Goal: Task Accomplishment & Management: Manage account settings

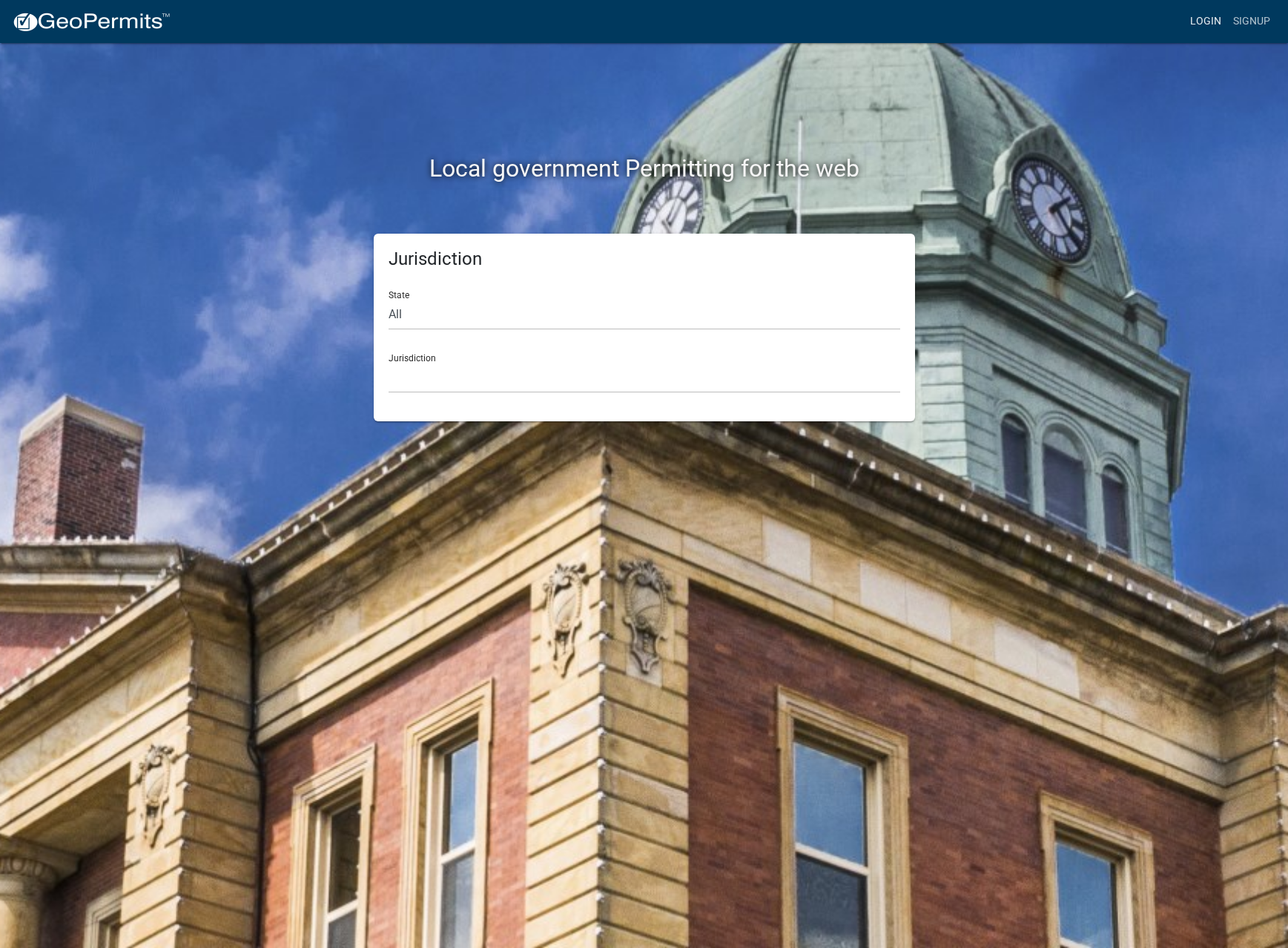
click at [1209, 16] on link "Login" at bounding box center [1206, 22] width 43 height 28
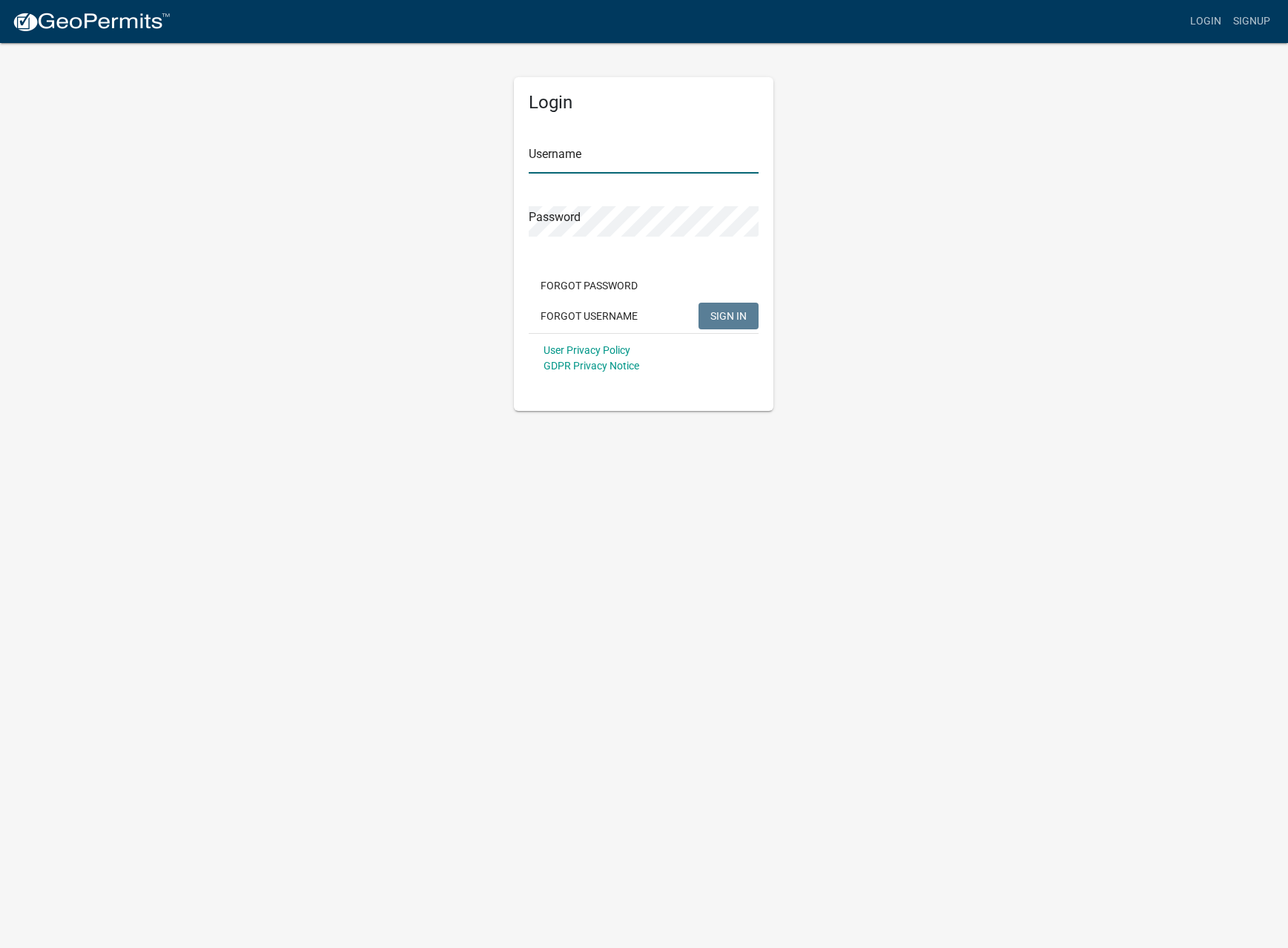
type input "MowerDispatch"
click at [735, 311] on span "SIGN IN" at bounding box center [729, 316] width 36 height 12
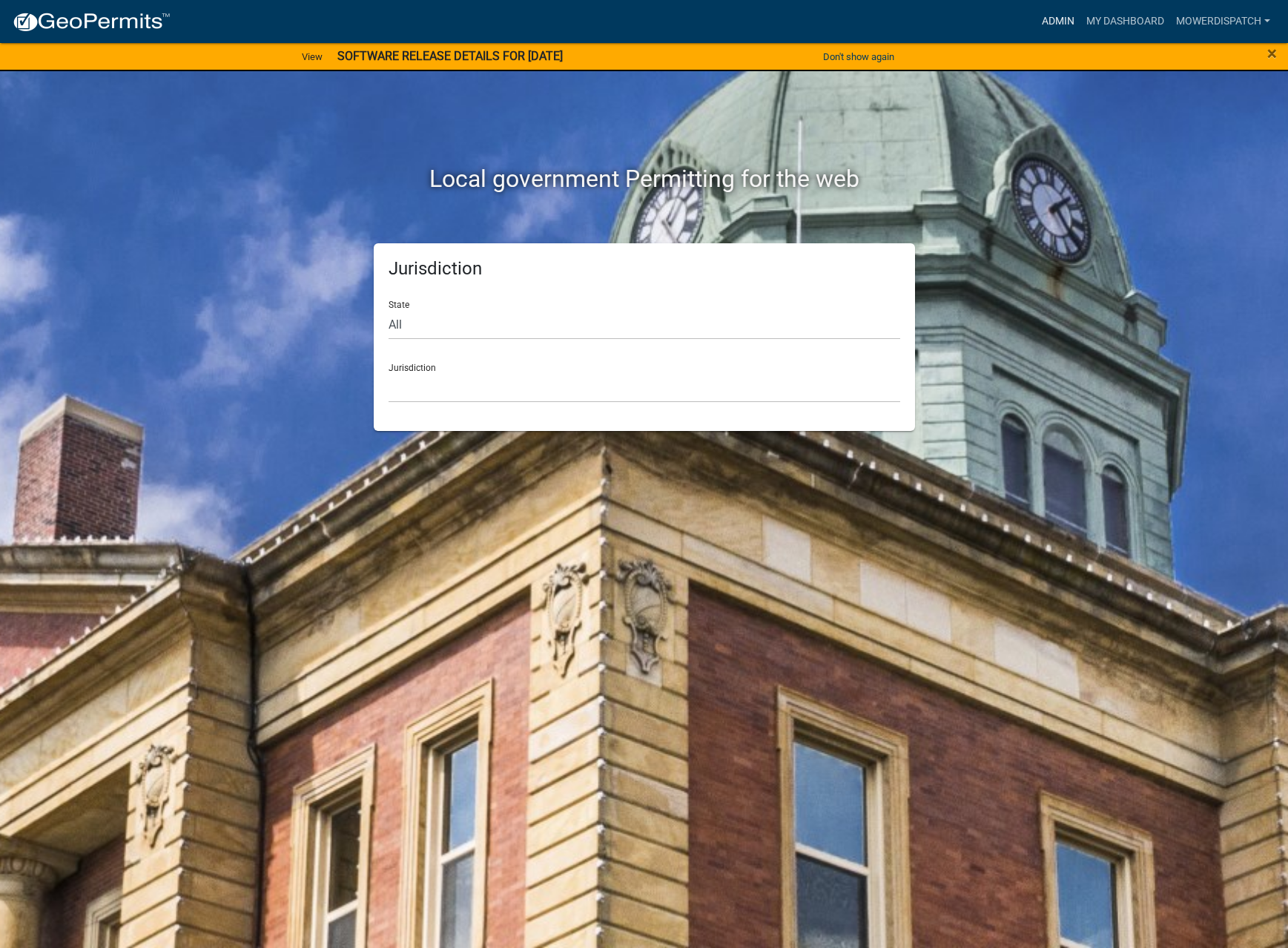
click at [1052, 21] on link "Admin" at bounding box center [1057, 22] width 44 height 28
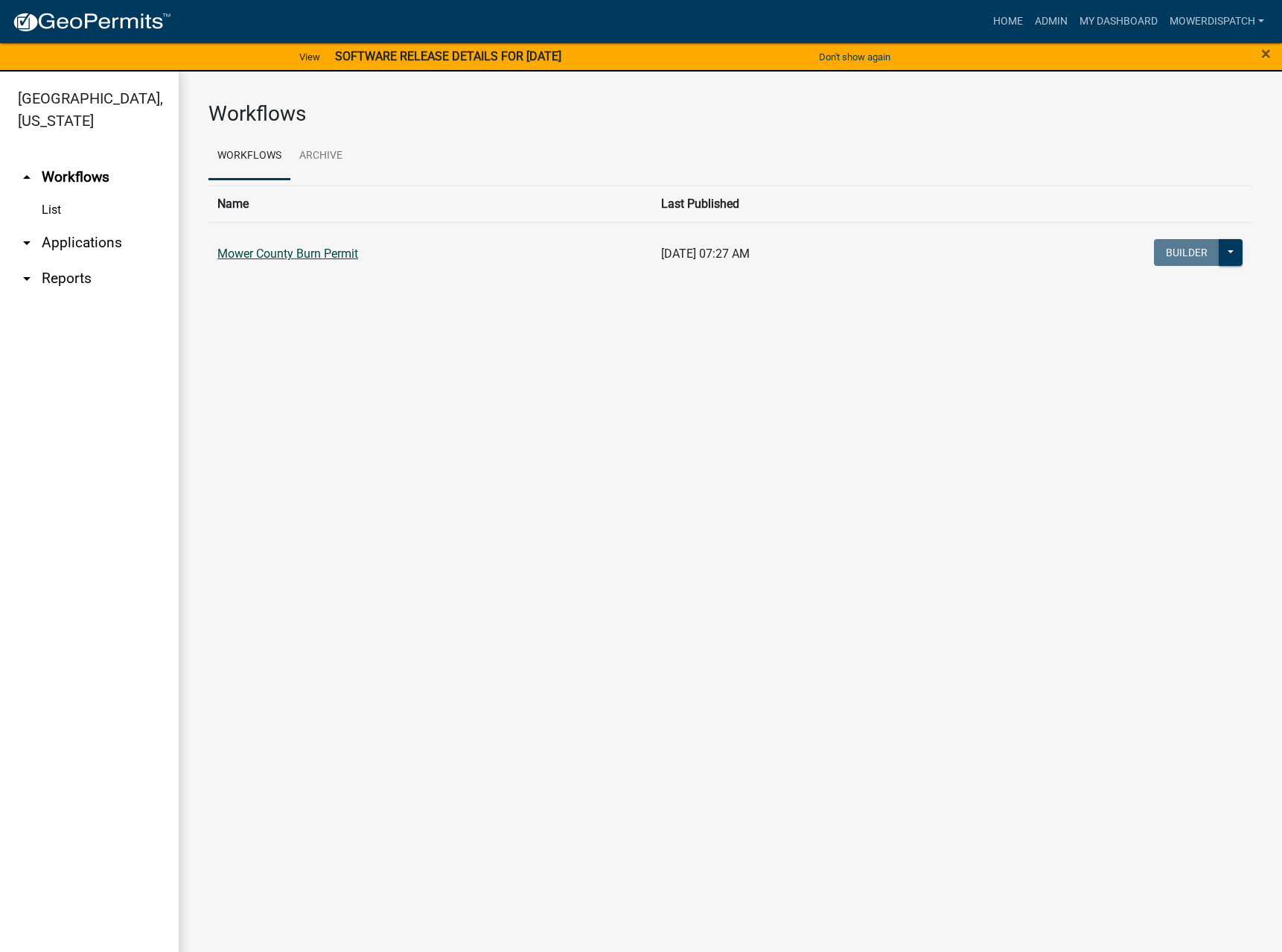
click at [300, 253] on link "Mower County Burn Permit" at bounding box center [288, 253] width 141 height 14
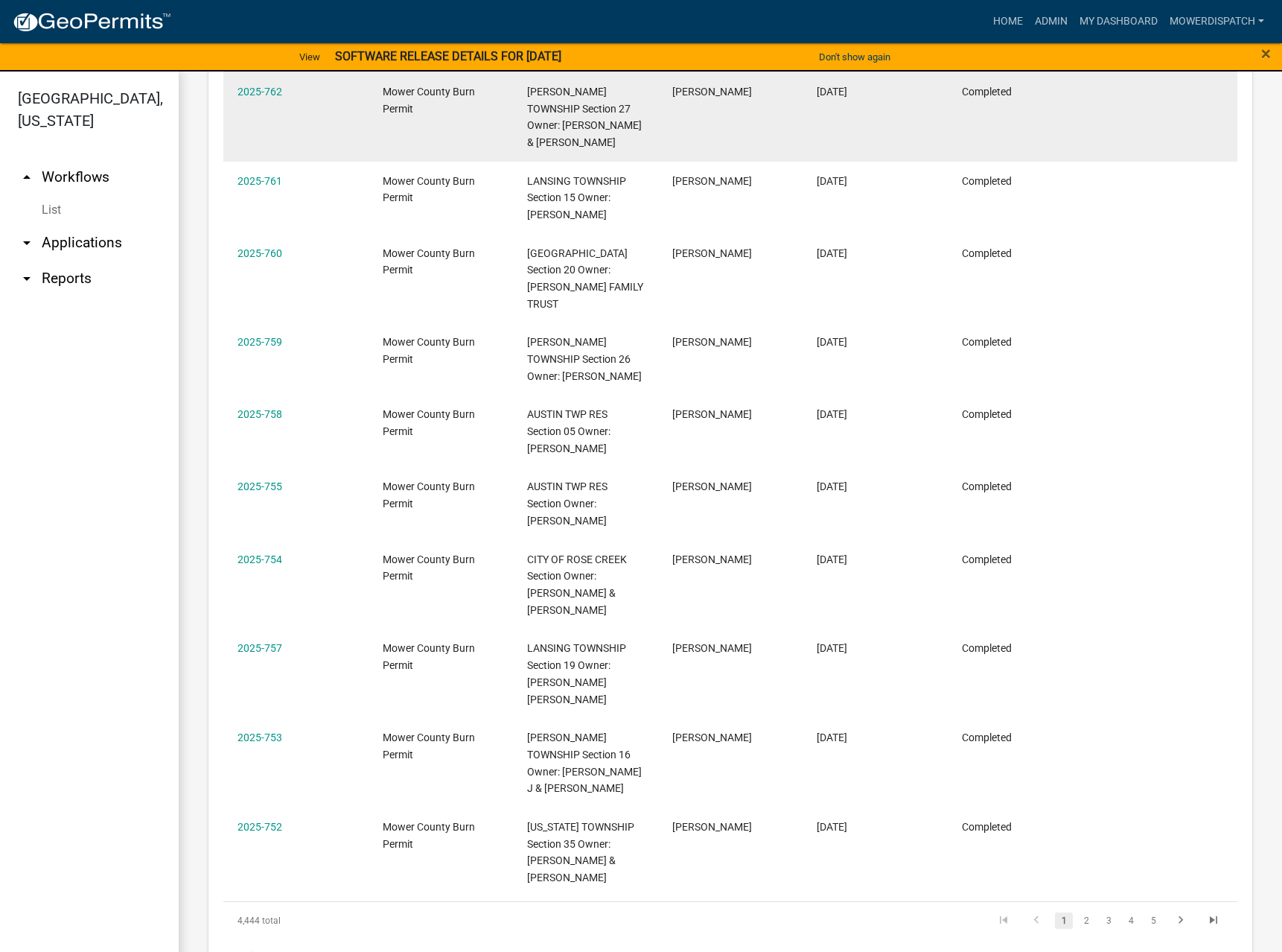
scroll to position [1024, 0]
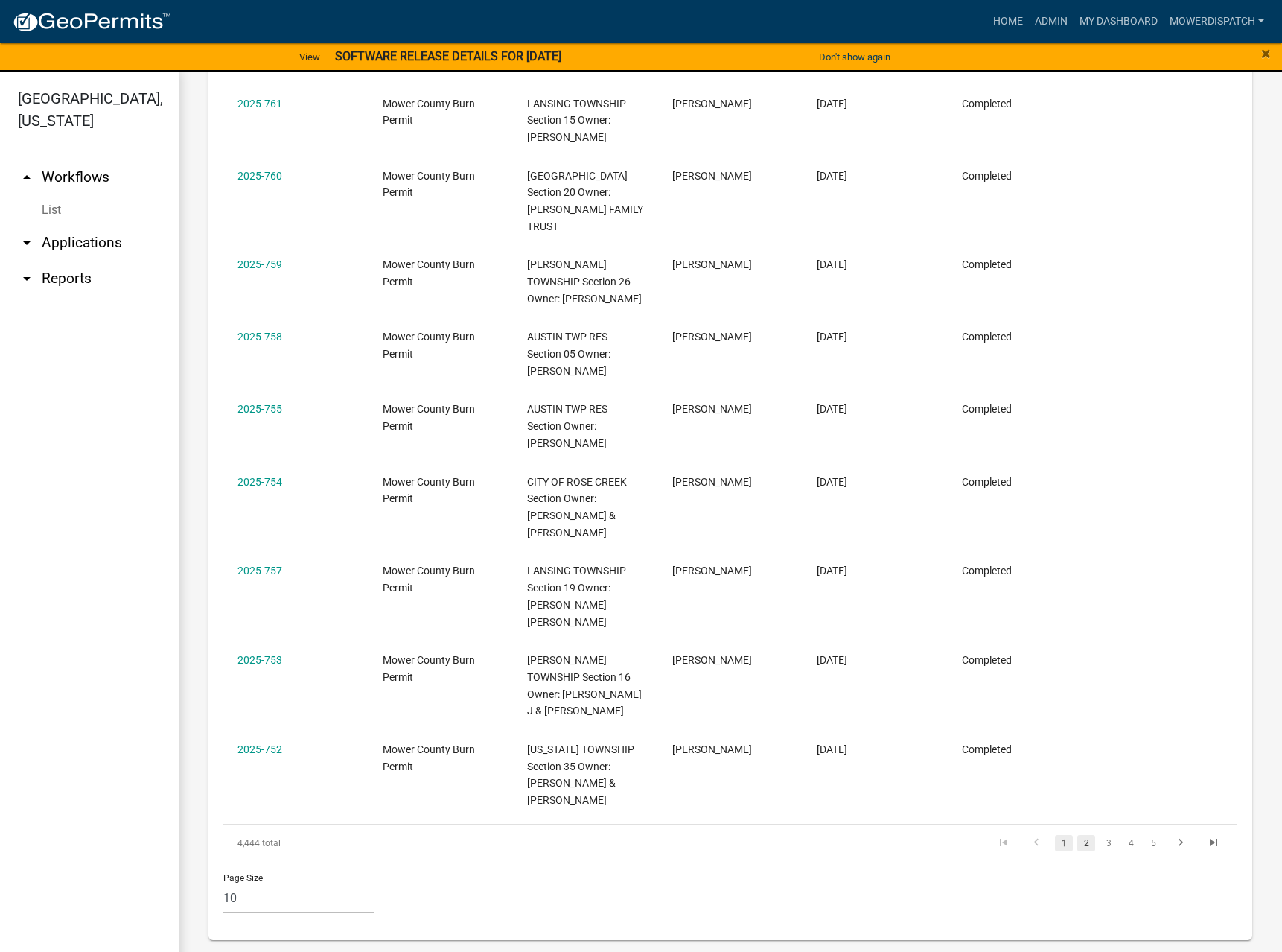
click at [1077, 845] on link "2" at bounding box center [1086, 842] width 18 height 17
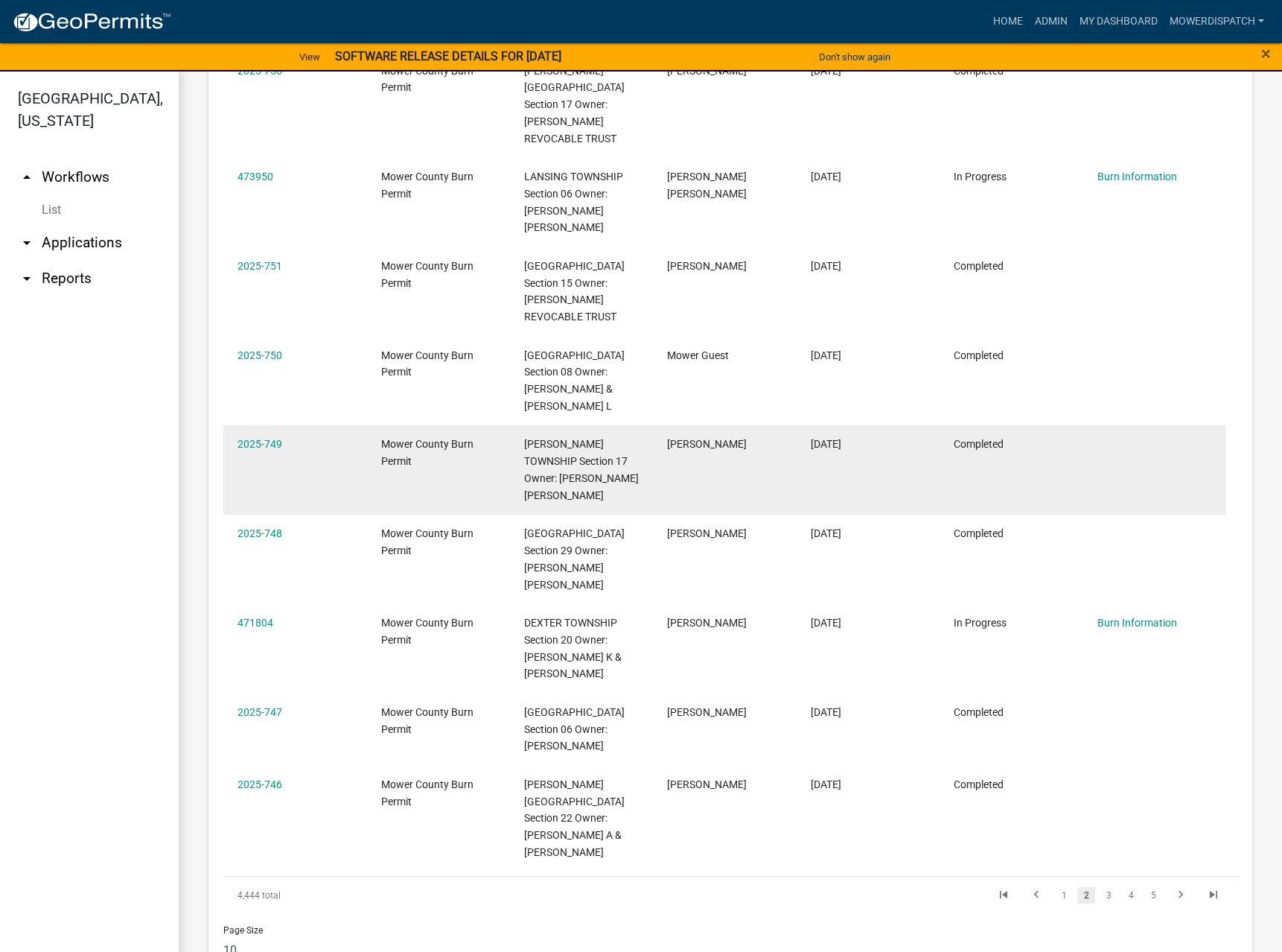
scroll to position [1058, 0]
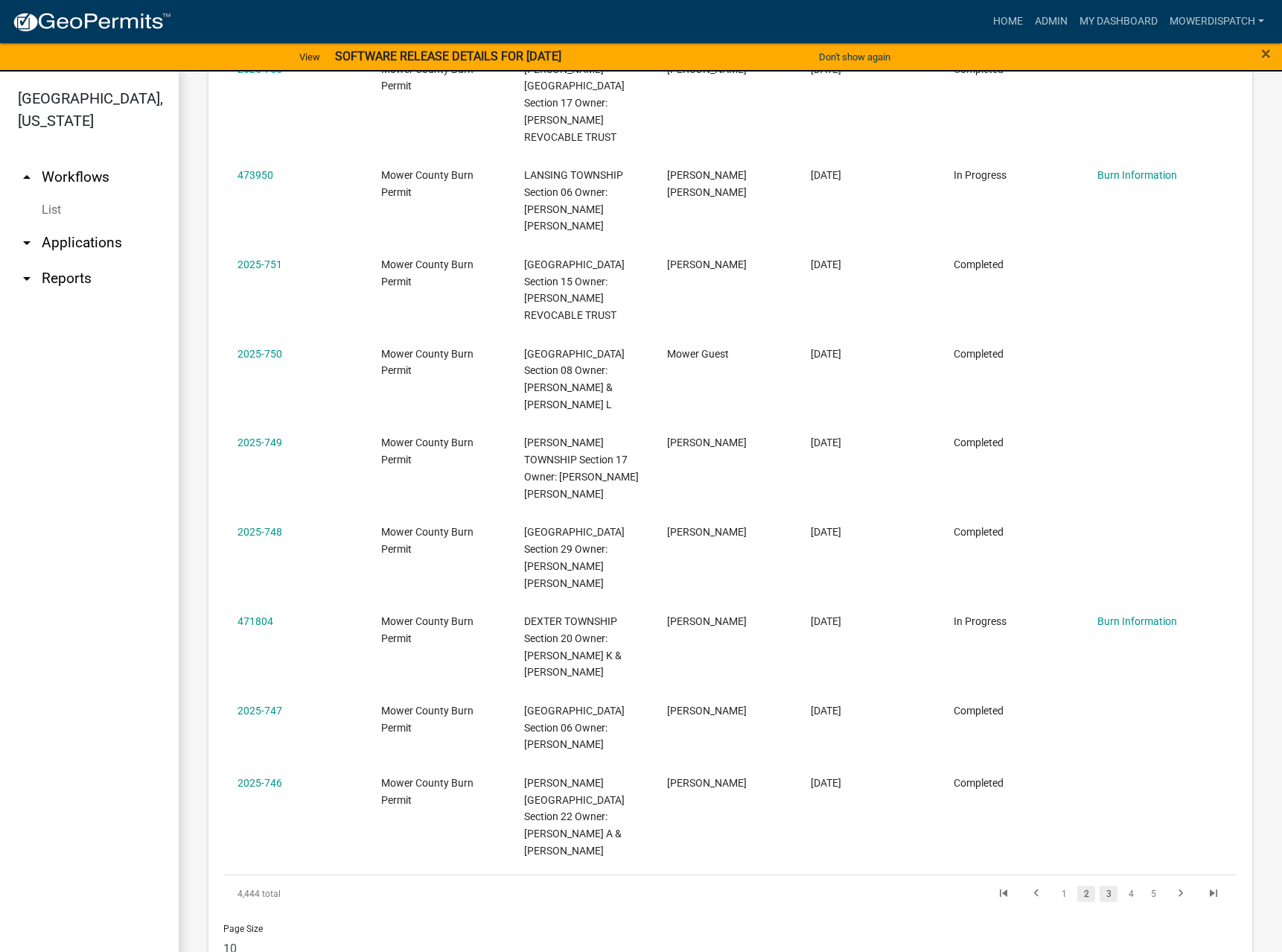
click at [1100, 886] on link "3" at bounding box center [1109, 894] width 18 height 17
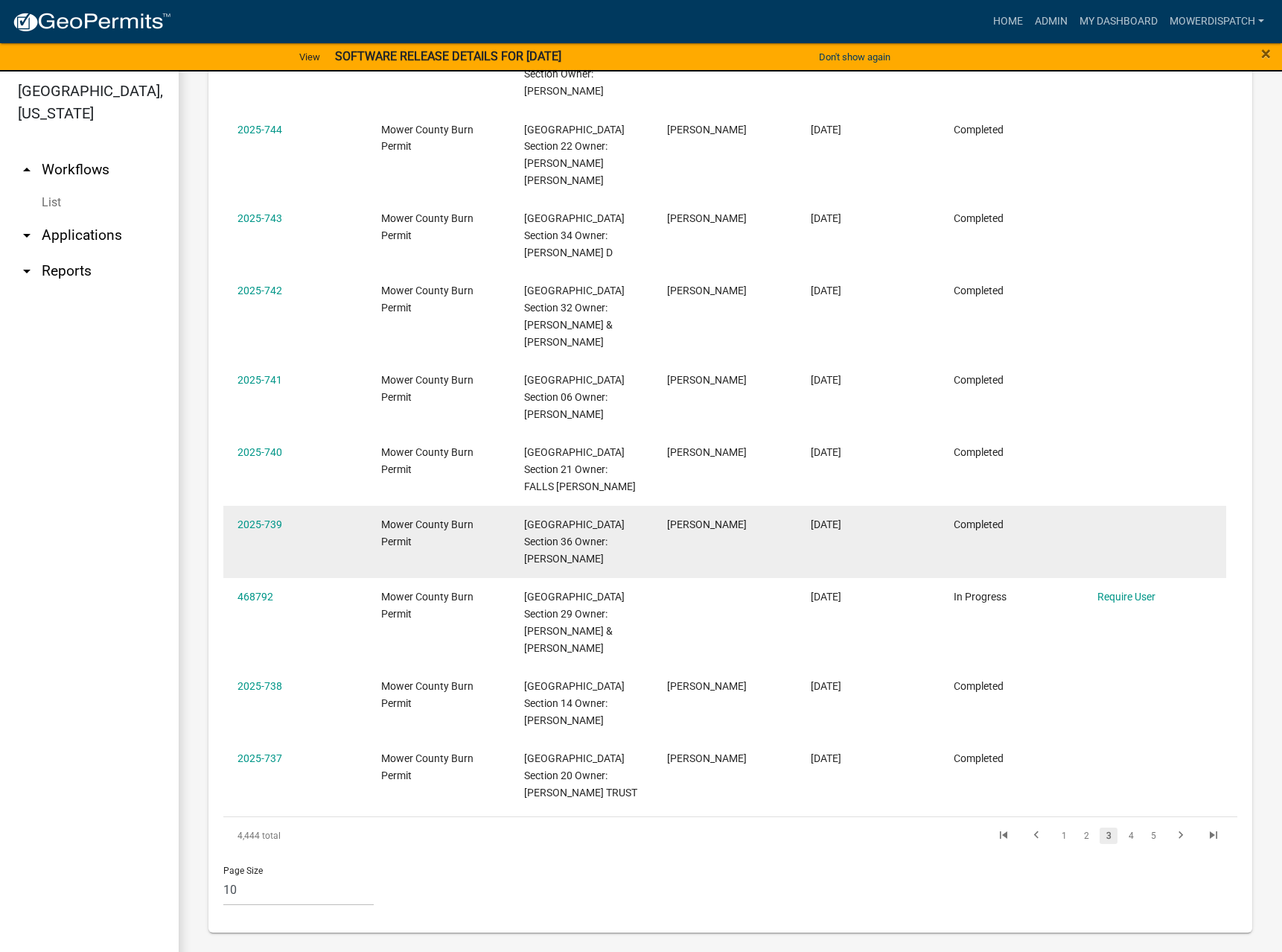
scroll to position [18, 0]
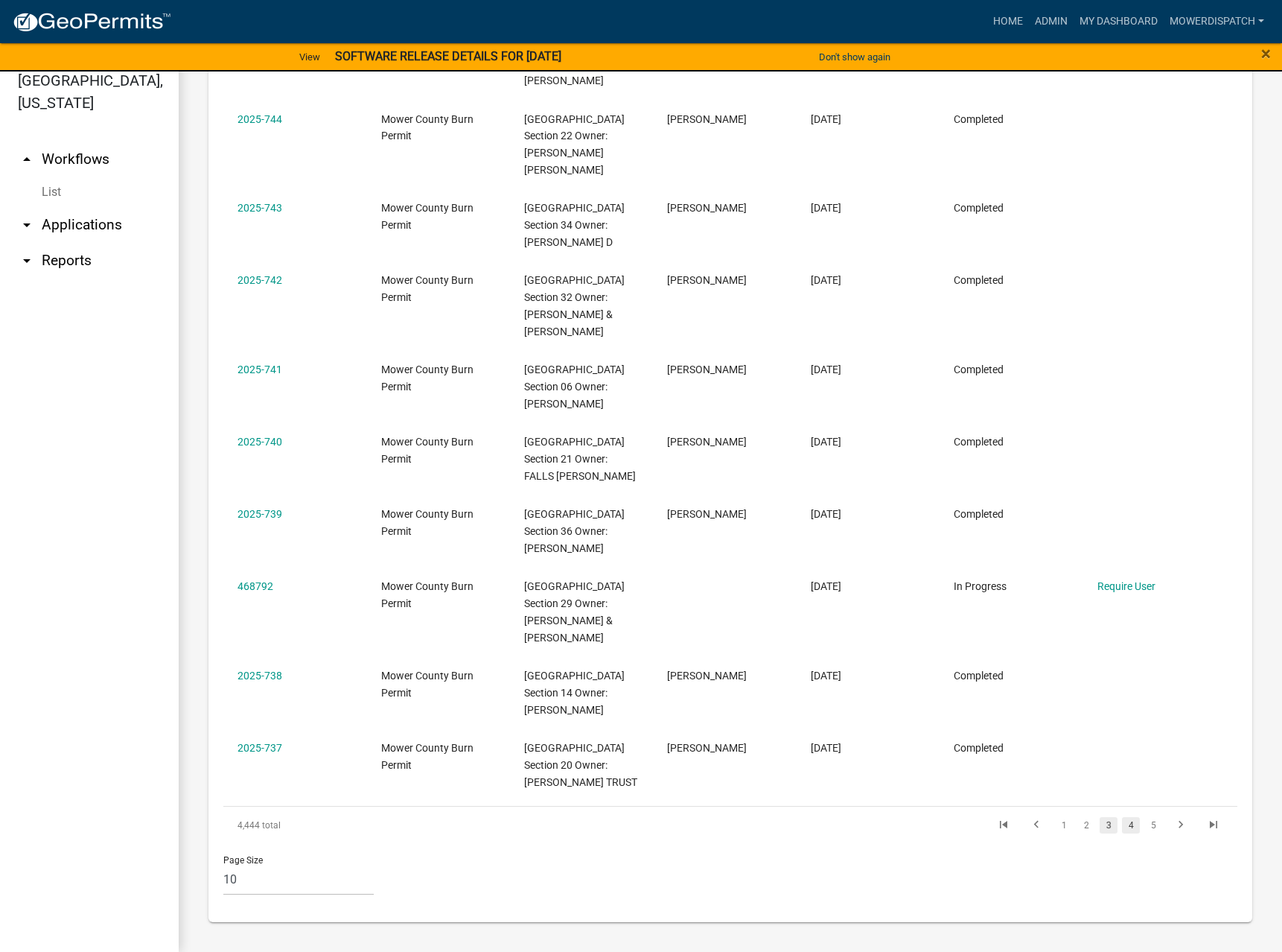
click at [1122, 824] on link "4" at bounding box center [1130, 825] width 18 height 17
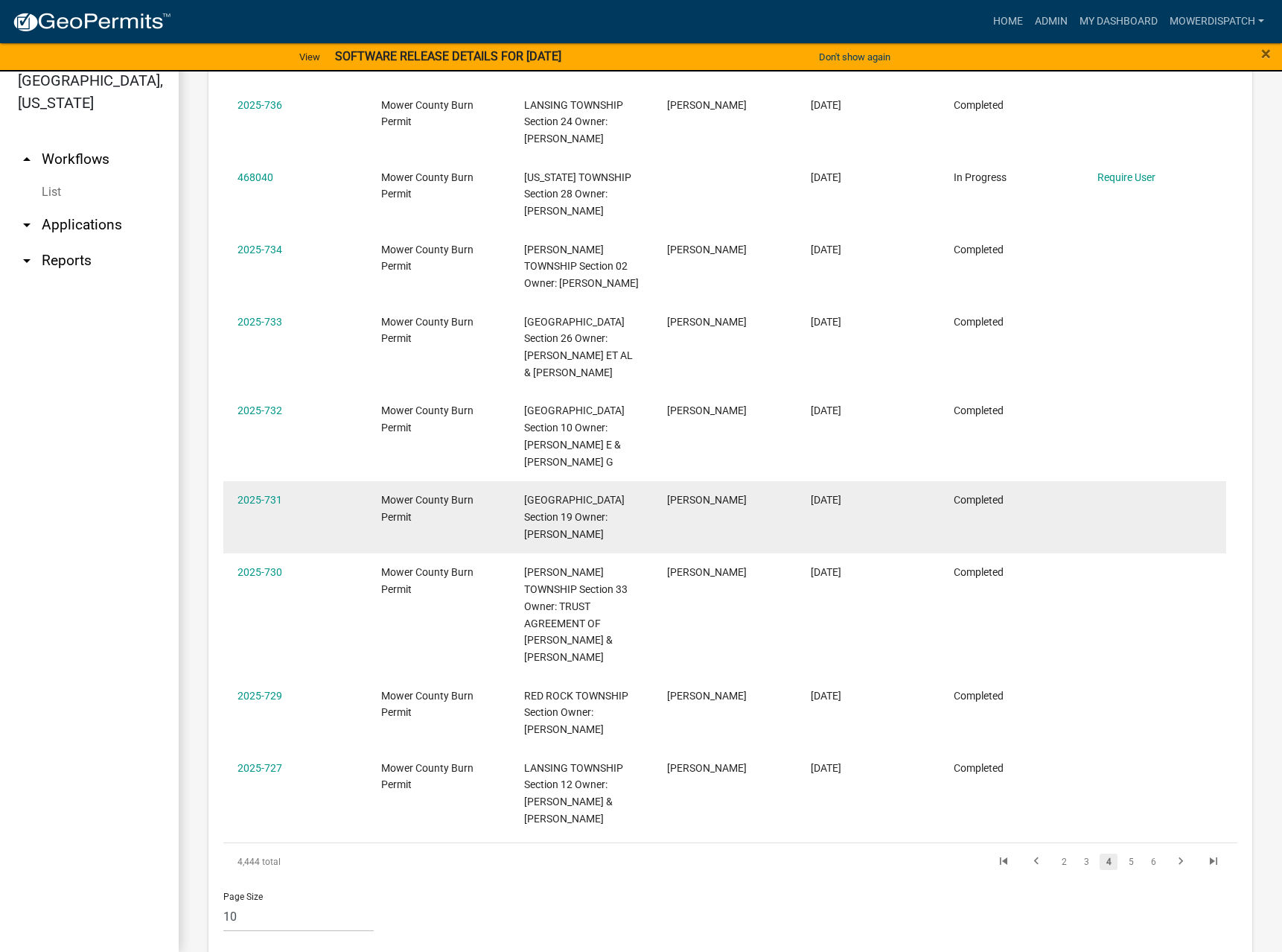
scroll to position [1024, 0]
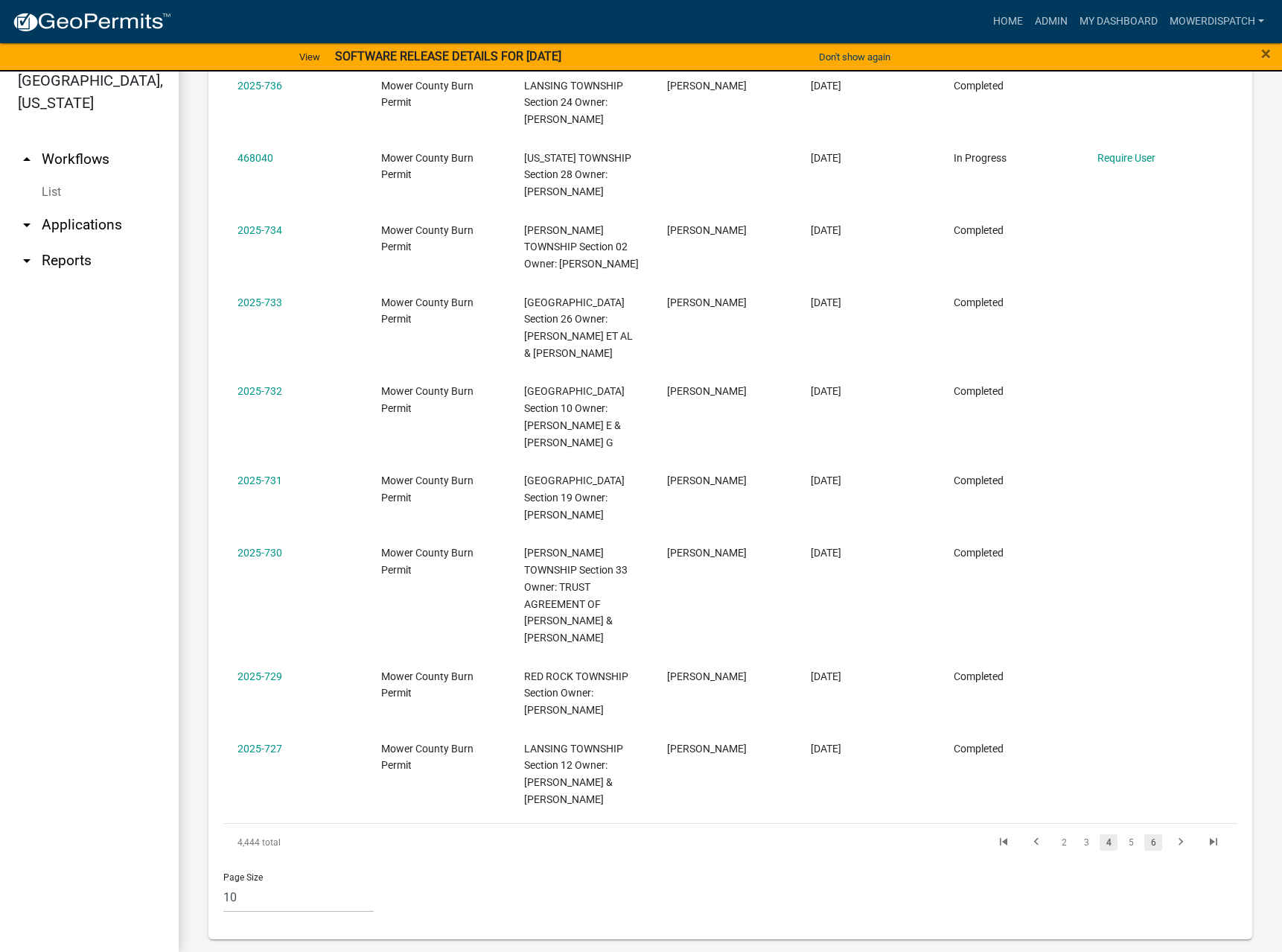
click at [1147, 834] on link "6" at bounding box center [1153, 842] width 18 height 17
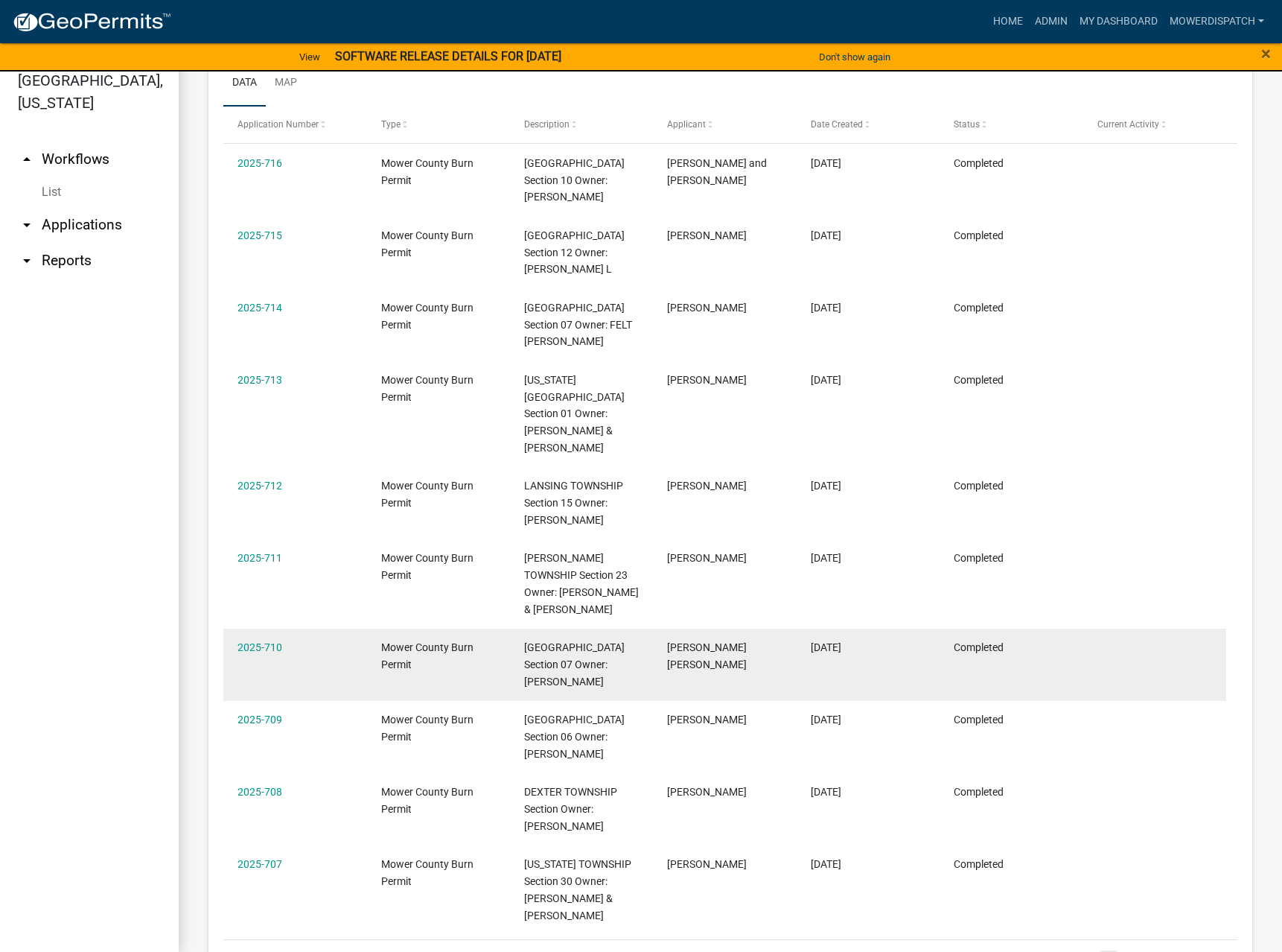
scroll to position [841, 0]
